Goal: Task Accomplishment & Management: Use online tool/utility

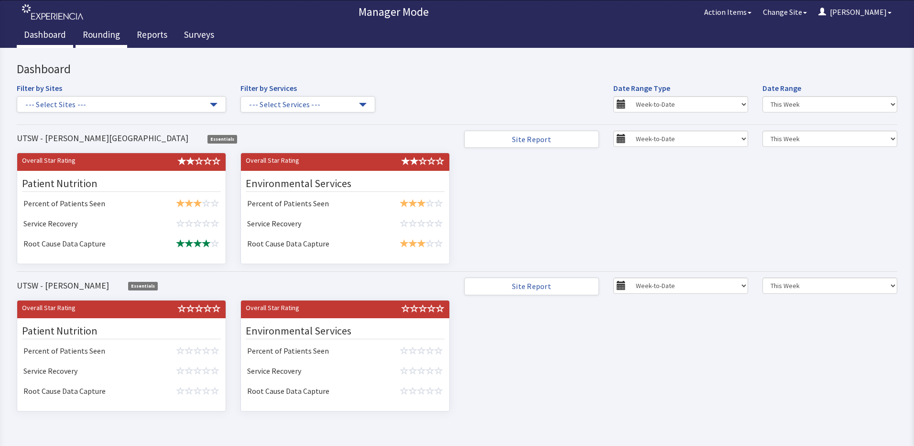
click at [107, 36] on link "Rounding" at bounding box center [102, 36] width 52 height 24
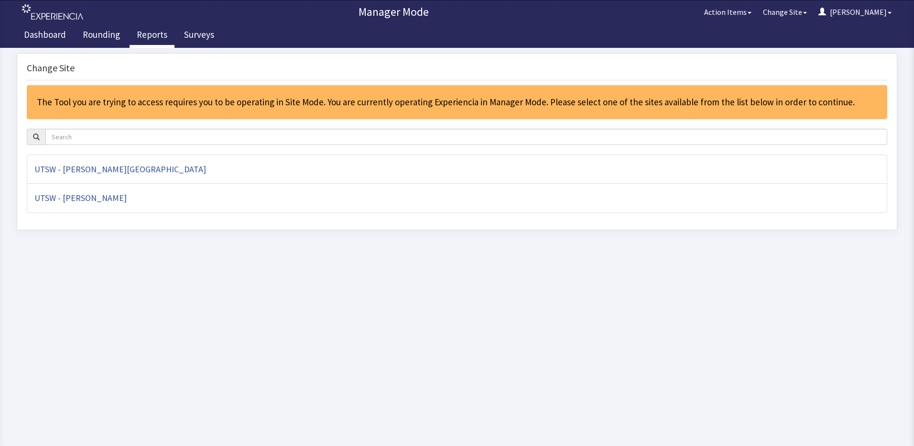
click at [159, 34] on link "Reports" at bounding box center [152, 36] width 45 height 24
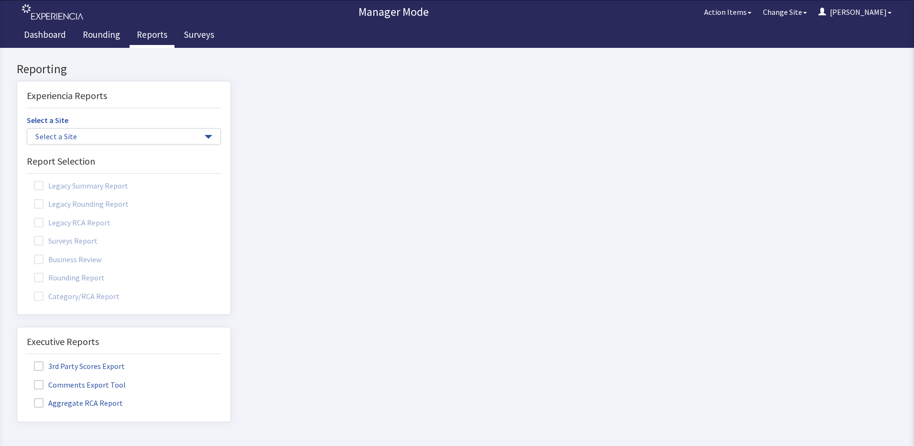
click at [78, 121] on div "Select a Site Select a Site UTSW - Clements University Hospital UTSW - Zale Lip…" at bounding box center [124, 129] width 194 height 32
click at [77, 138] on span "Select a Site" at bounding box center [118, 136] width 167 height 11
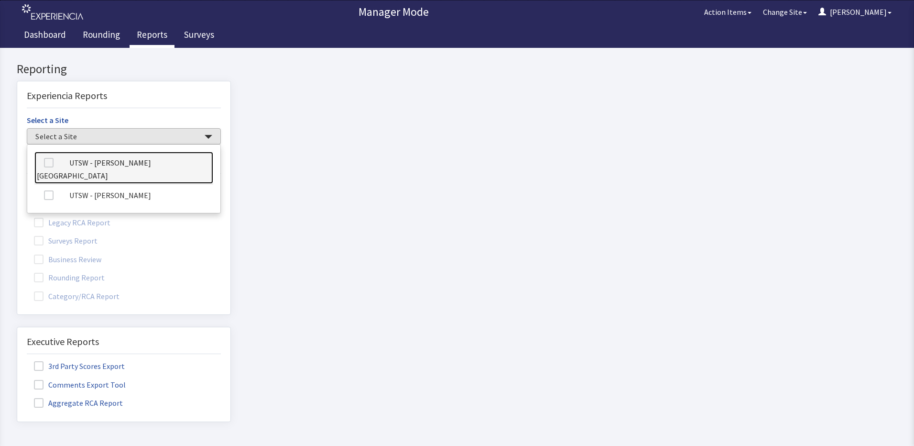
click at [87, 164] on link "UTSW - [PERSON_NAME][GEOGRAPHIC_DATA]" at bounding box center [123, 168] width 179 height 33
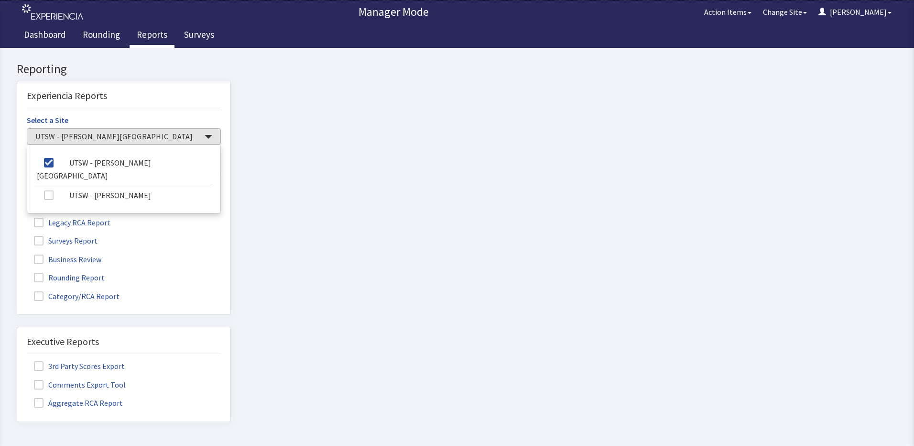
click at [75, 279] on label "Rounding Report" at bounding box center [70, 277] width 87 height 12
click at [17, 272] on input "Rounding Report" at bounding box center [17, 272] width 0 height 0
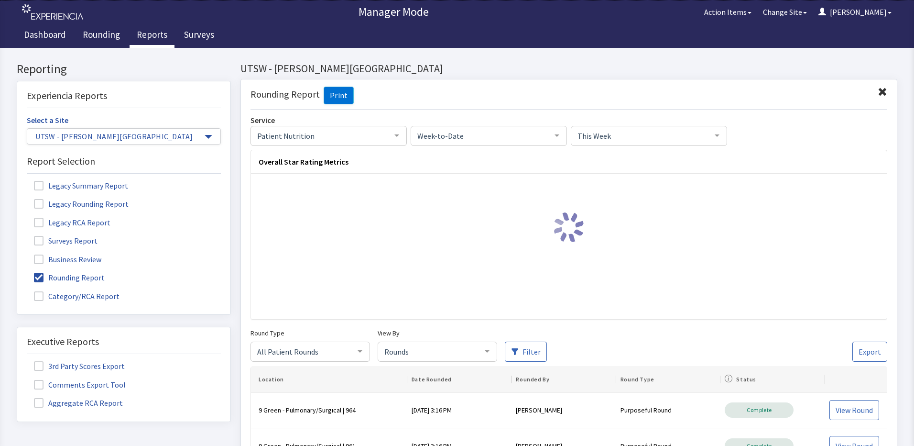
click at [667, 141] on div "This Week" at bounding box center [649, 136] width 156 height 20
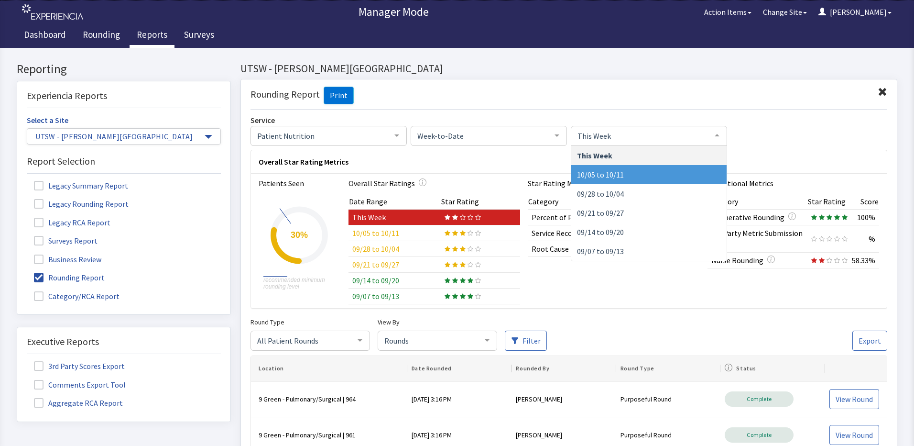
click at [672, 173] on span "10/05 to 10/11" at bounding box center [648, 174] width 155 height 19
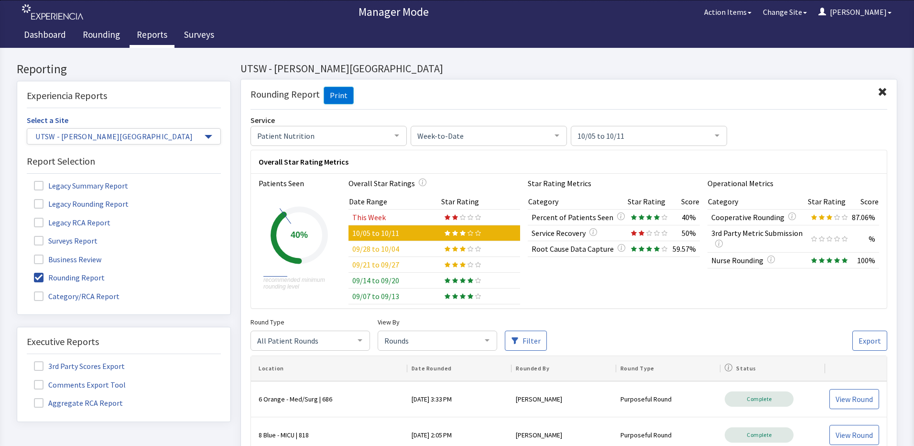
scroll to position [48, 0]
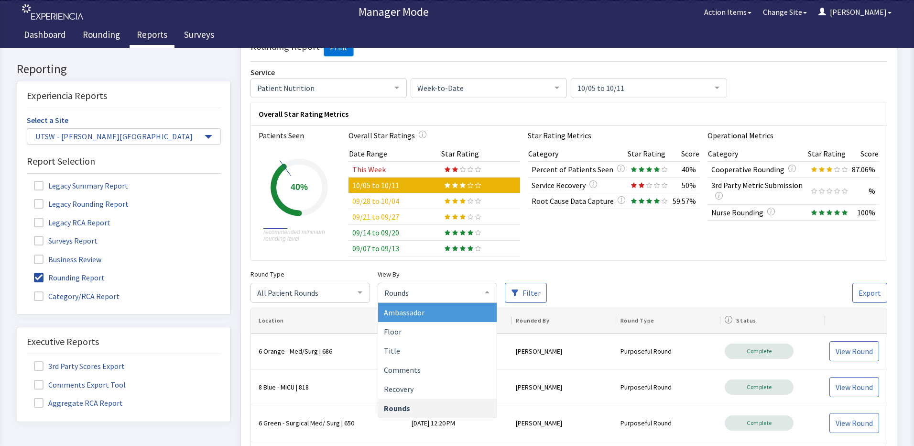
click at [417, 294] on span "Rounds" at bounding box center [430, 292] width 96 height 11
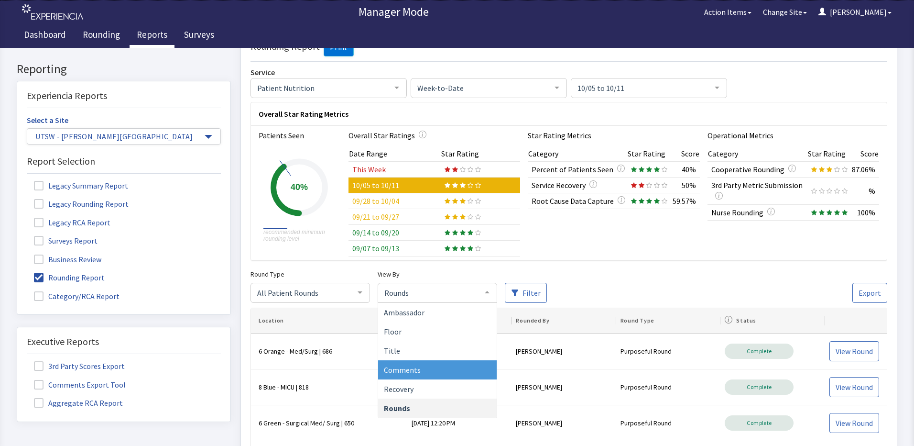
click at [428, 363] on span "Comments" at bounding box center [437, 369] width 119 height 19
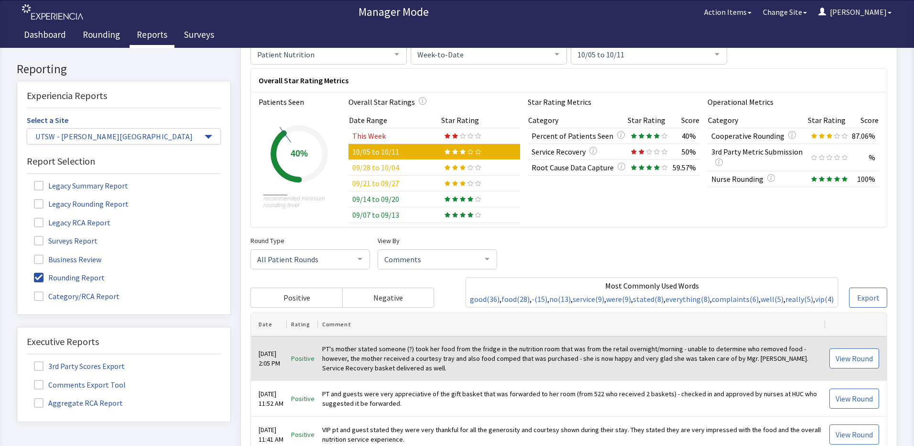
scroll to position [96, 0]
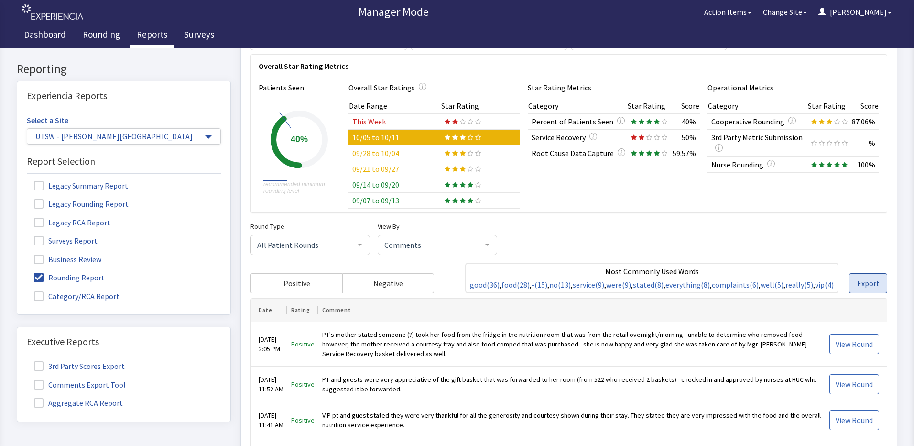
click at [869, 289] on span "Export" at bounding box center [868, 282] width 22 height 11
